Goal: Contribute content: Add original content to the website for others to see

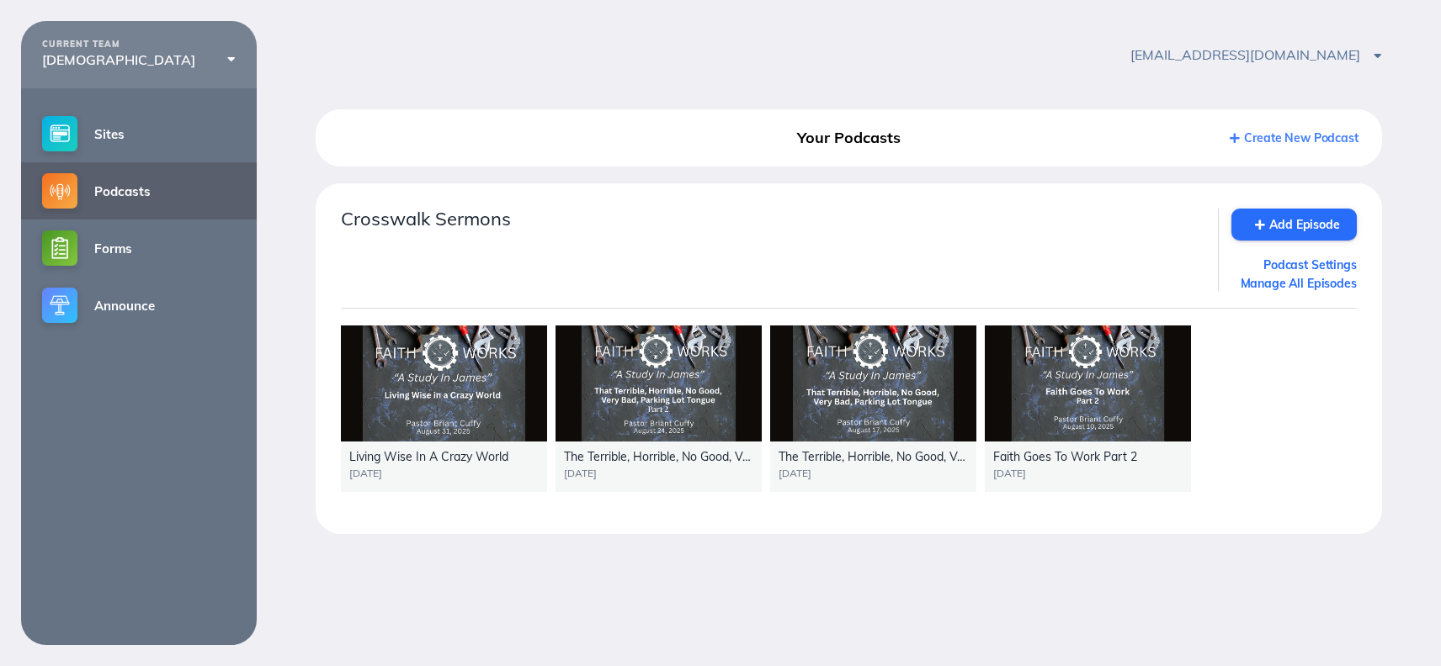
click at [136, 189] on link "Podcasts" at bounding box center [139, 190] width 236 height 57
click at [1312, 234] on link "Add Episode" at bounding box center [1293, 225] width 125 height 32
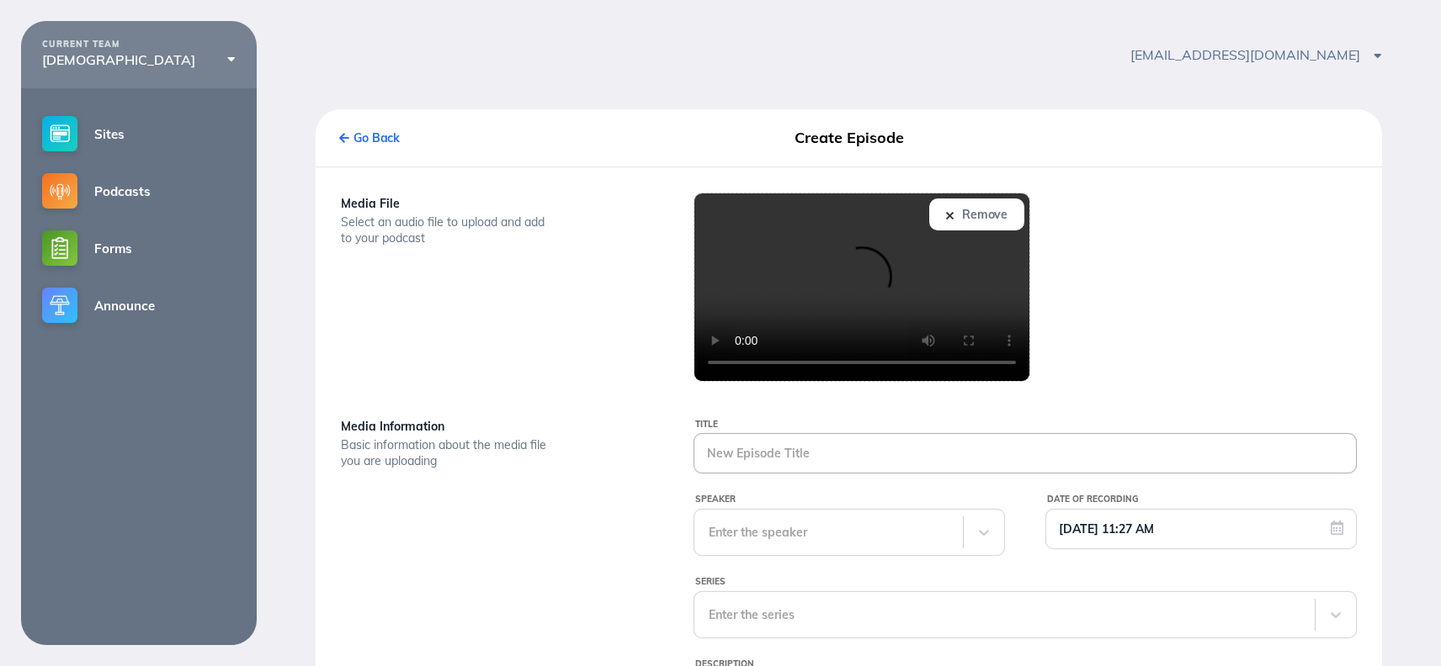
click at [801, 459] on input "Title" at bounding box center [1024, 453] width 661 height 39
type input "When Life Feels Like A Battle"
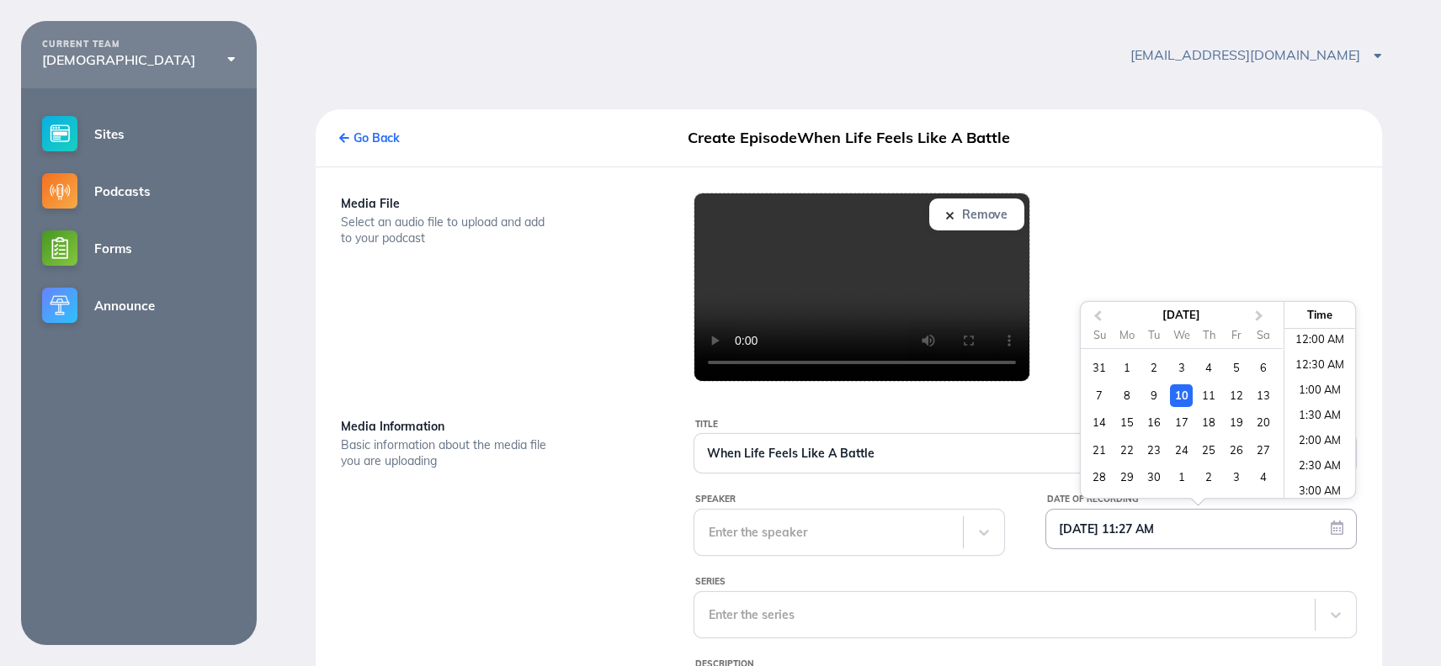
click at [1234, 539] on input "[DATE] 11:27 AM" at bounding box center [1201, 529] width 310 height 39
click at [1094, 393] on div "7" at bounding box center [1099, 396] width 23 height 23
type input "[DATE] 11:27 AM"
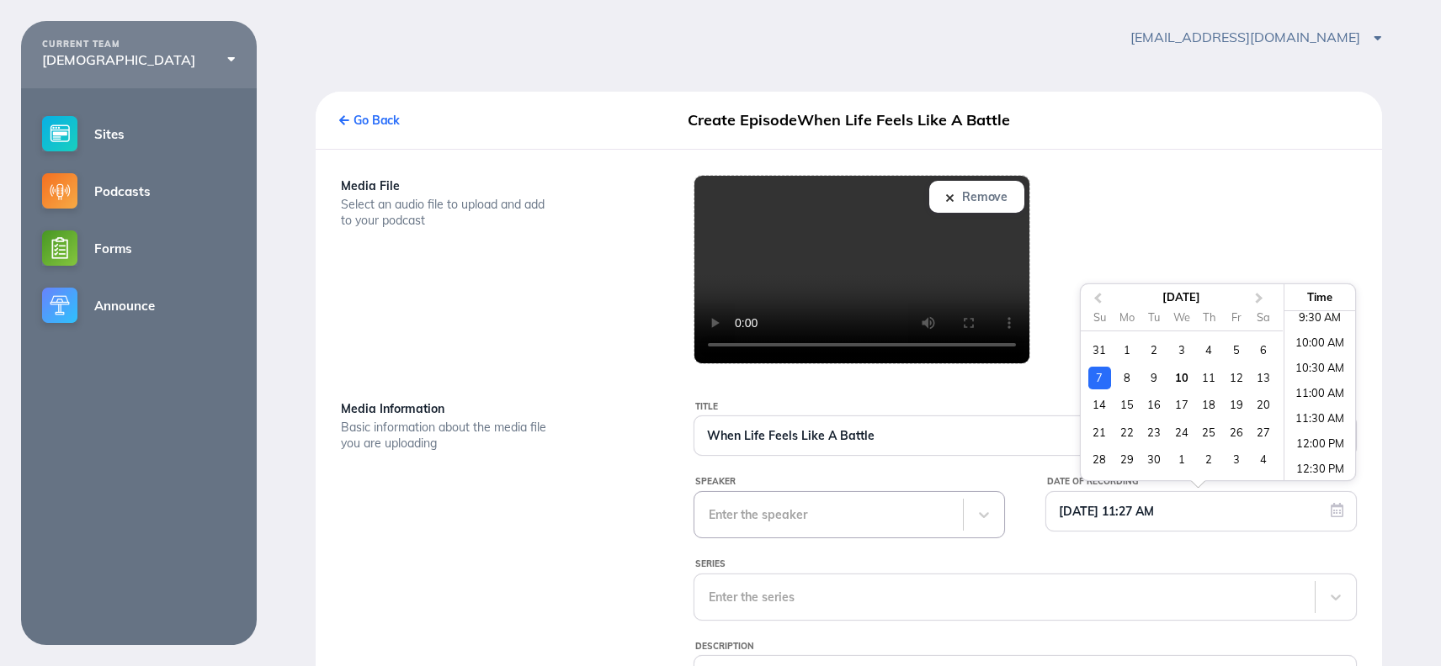
click at [850, 539] on div "Enter the speaker" at bounding box center [848, 514] width 311 height 47
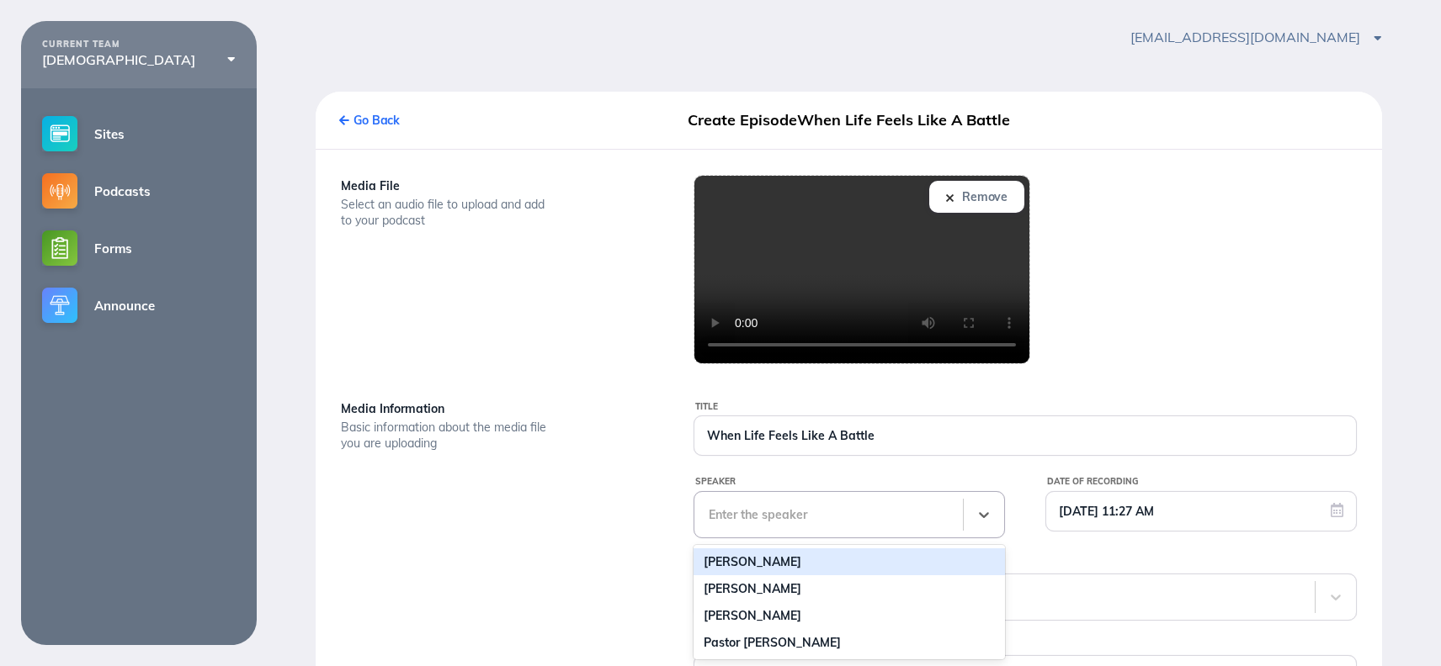
click at [846, 562] on div "[PERSON_NAME]" at bounding box center [848, 562] width 311 height 27
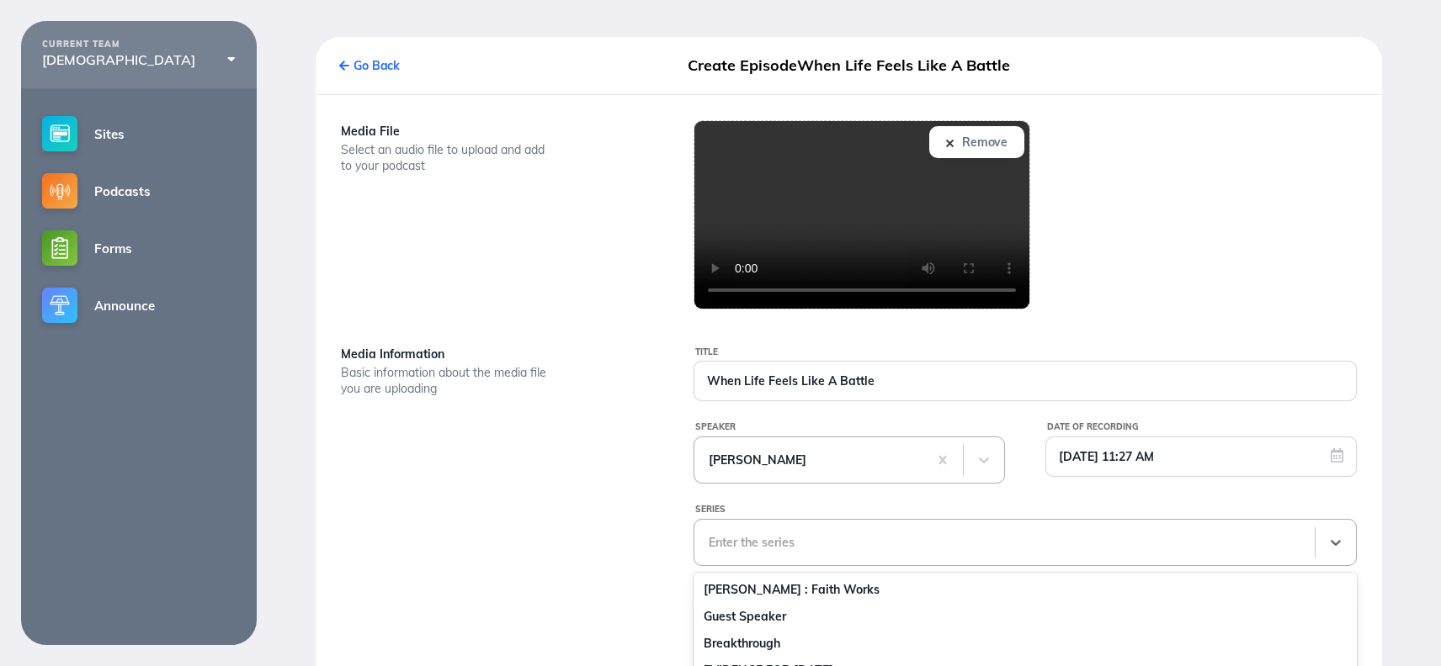
scroll to position [238, 0]
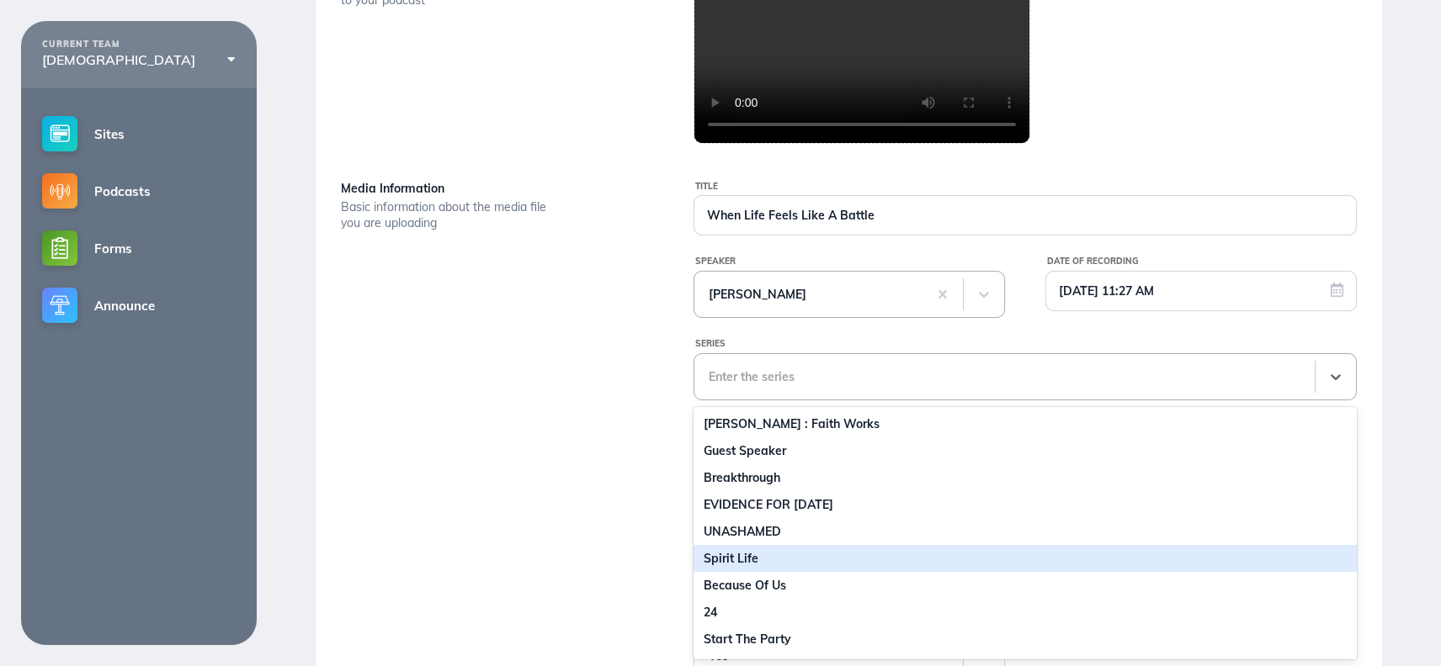
click at [846, 401] on div "16 results available. Use Up and Down to choose options, press Enter to select …" at bounding box center [1024, 376] width 663 height 47
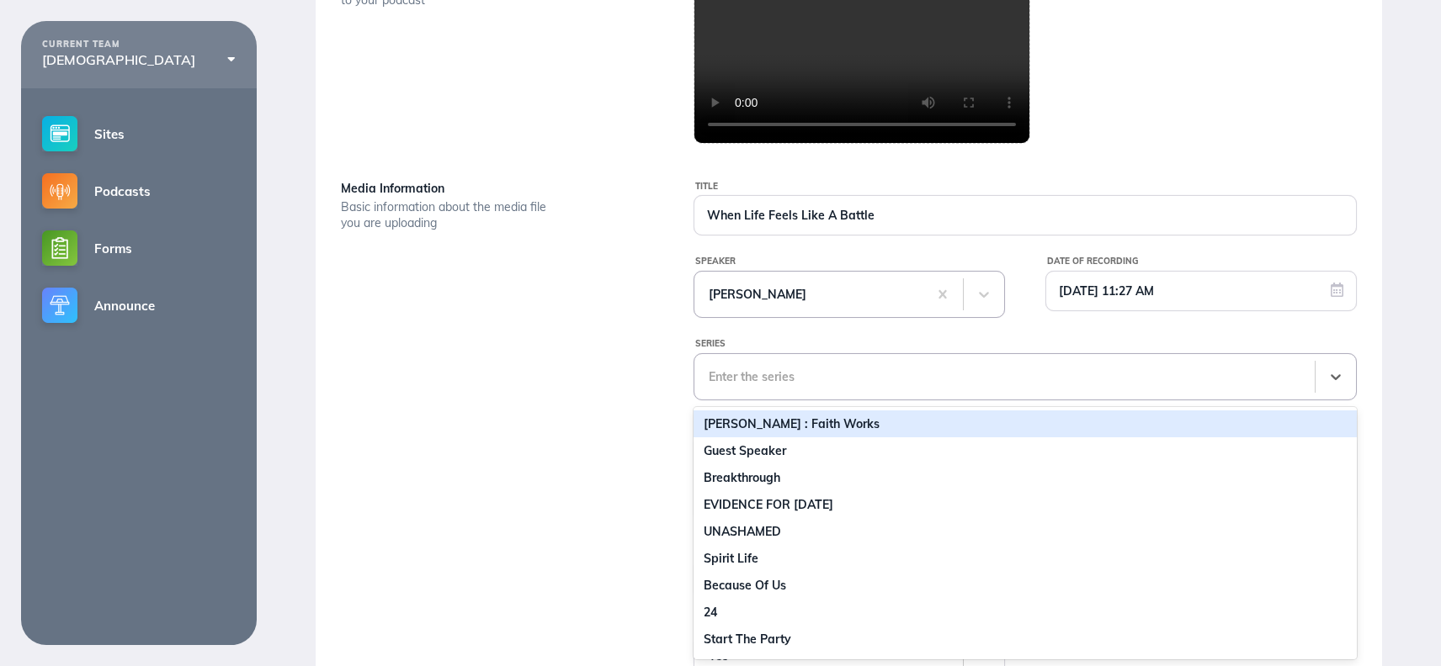
click at [788, 417] on div "[PERSON_NAME] : Faith Works" at bounding box center [1024, 424] width 663 height 27
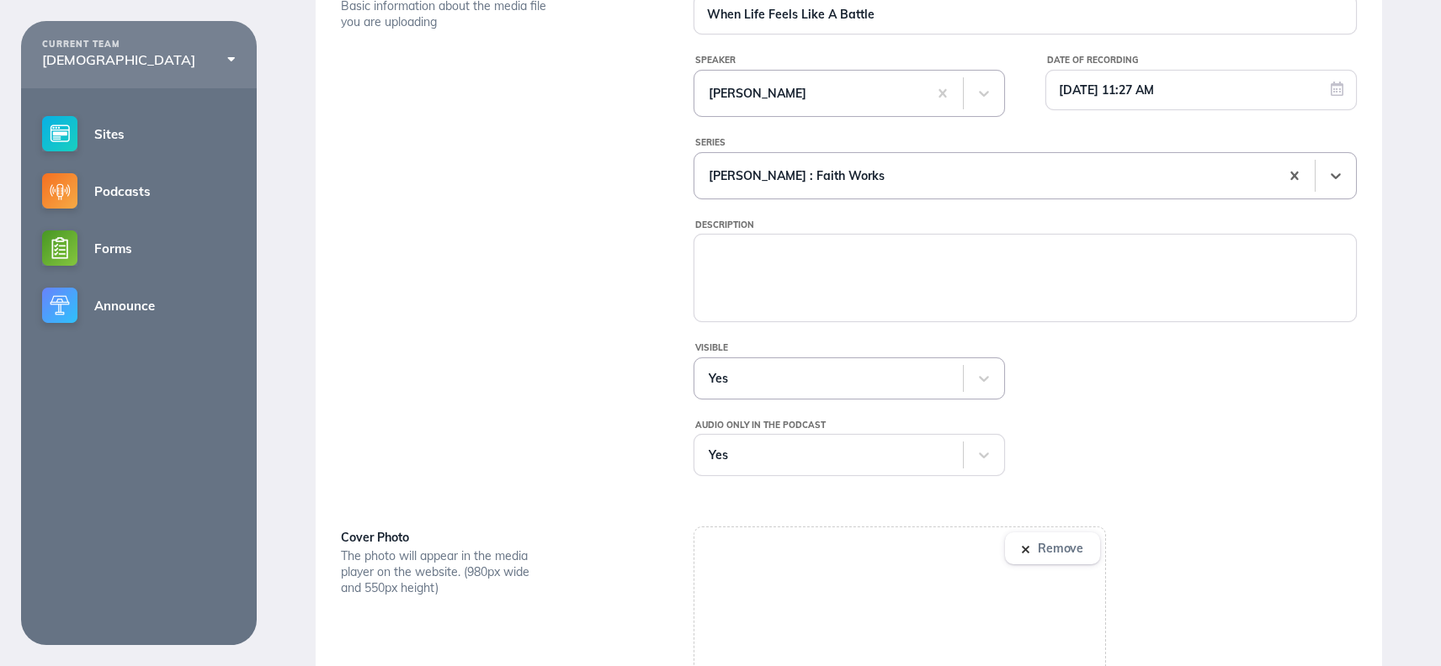
scroll to position [638, 0]
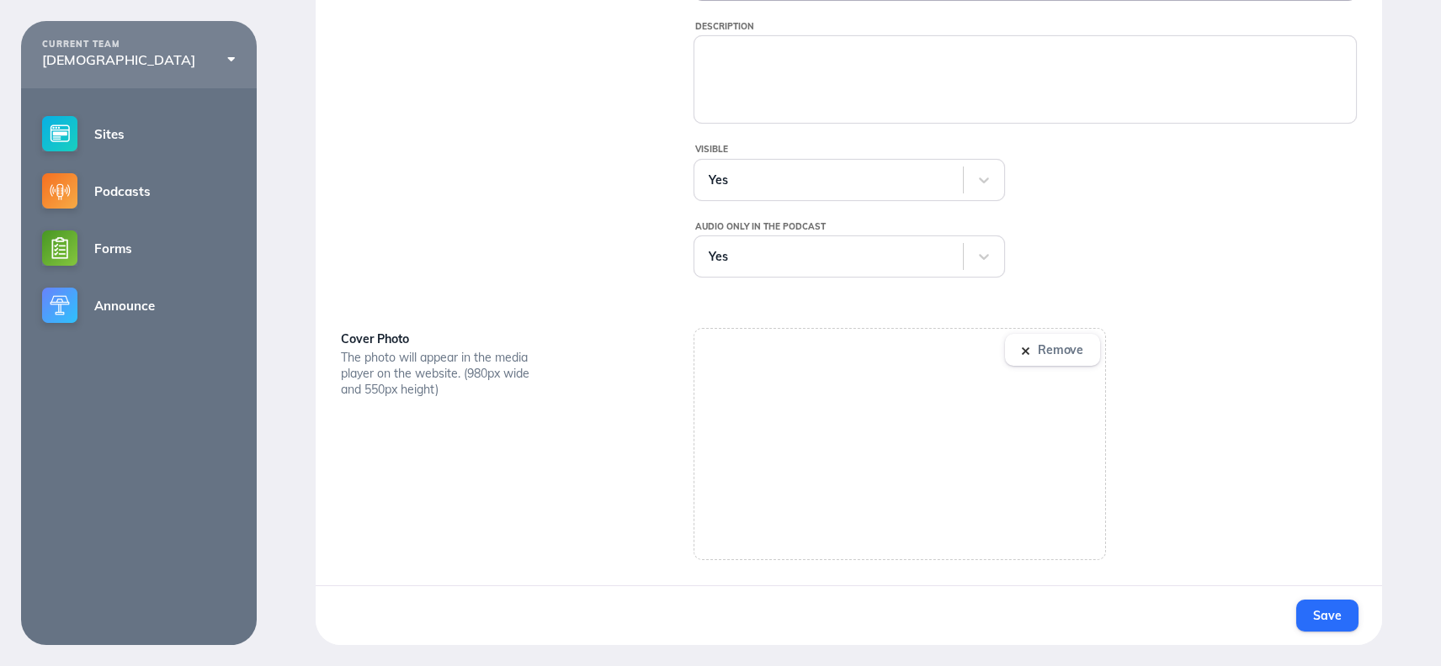
click at [1027, 348] on img at bounding box center [1026, 352] width 8 height 8
click at [1320, 618] on span "Save" at bounding box center [1327, 615] width 28 height 15
